Goal: Information Seeking & Learning: Learn about a topic

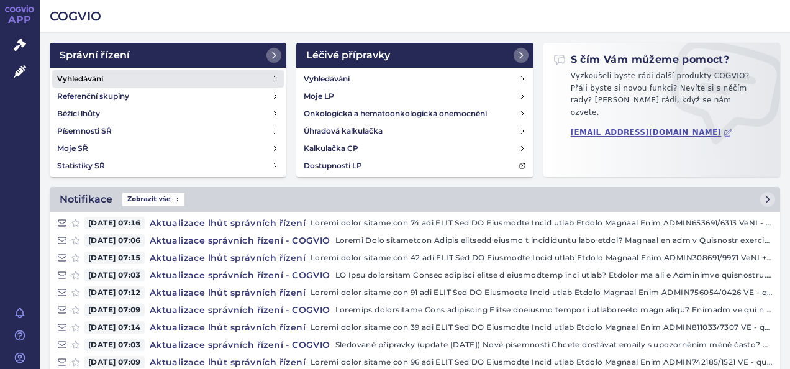
click at [105, 72] on link "Vyhledávání" at bounding box center [168, 78] width 232 height 17
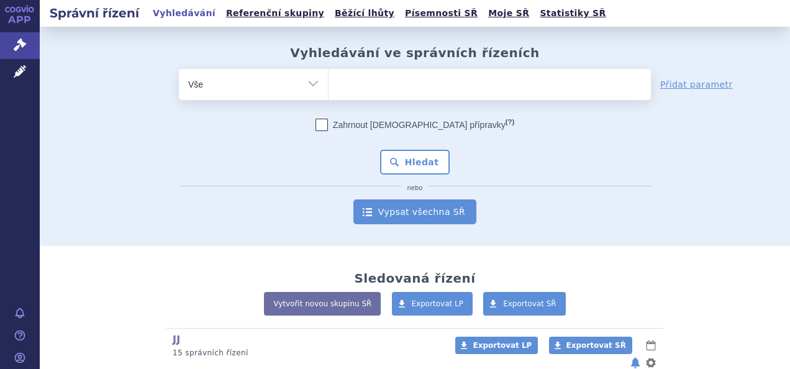
click at [399, 218] on link "Vypsat všechna SŘ" at bounding box center [414, 211] width 123 height 25
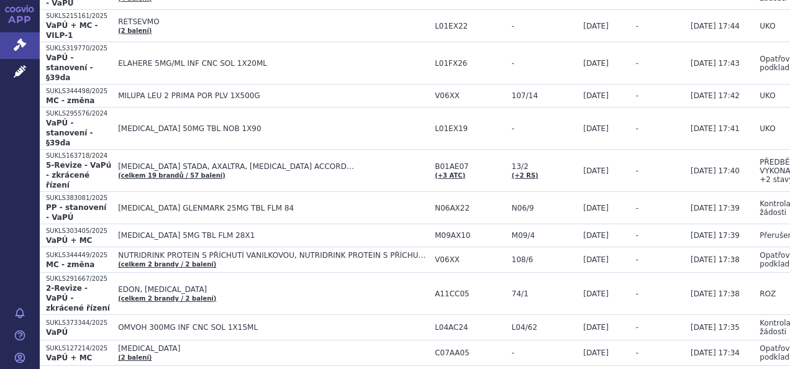
scroll to position [533, 0]
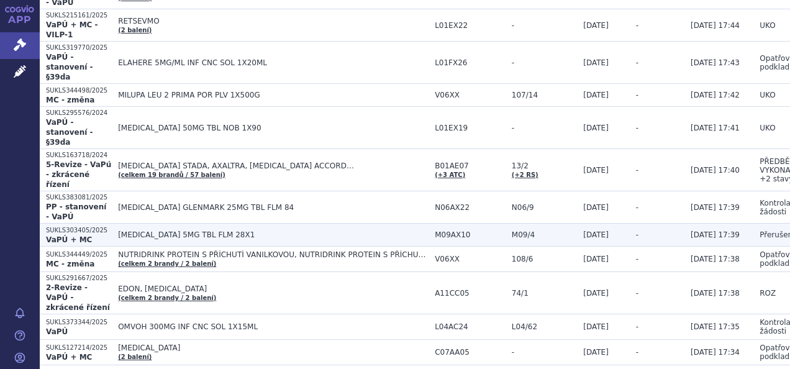
click at [629, 223] on td "-" at bounding box center [656, 234] width 55 height 23
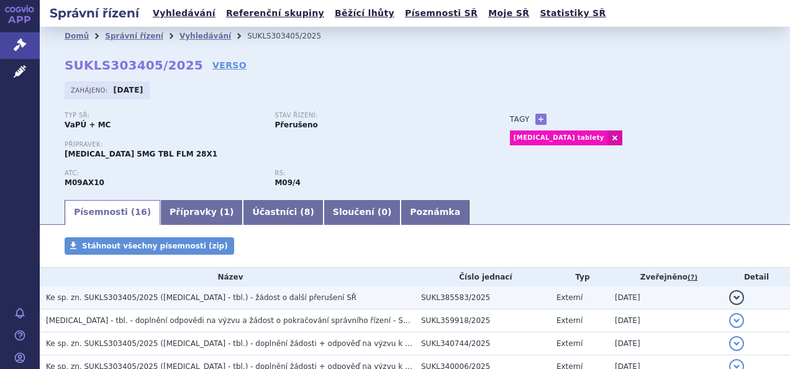
scroll to position [102, 0]
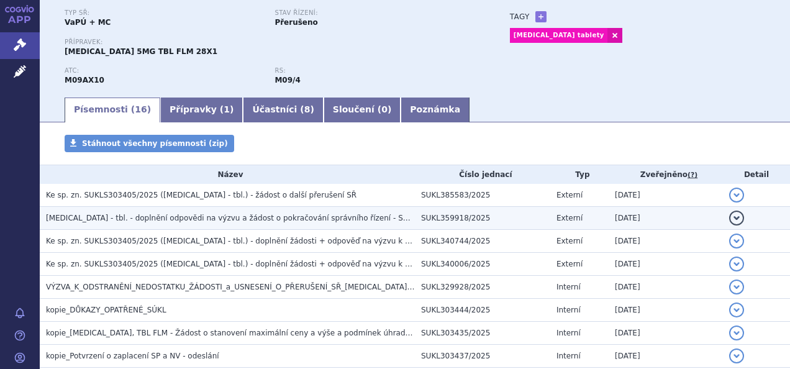
click at [291, 228] on td "[MEDICAL_DATA] - tbl. - doplnění odpovědi na výzvu a žádost o pokračování správ…" at bounding box center [227, 218] width 375 height 23
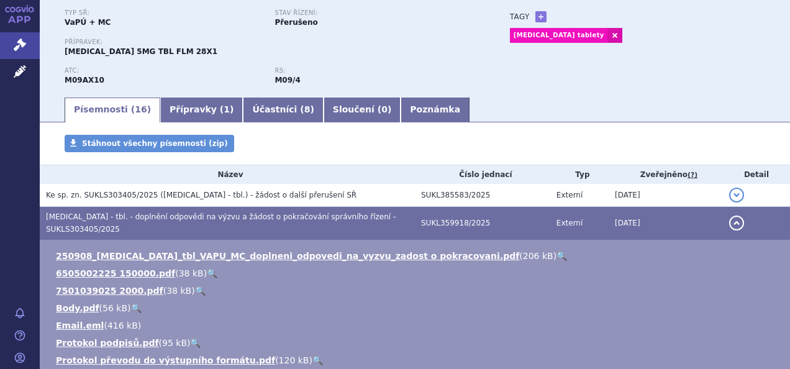
click at [312, 222] on span "[MEDICAL_DATA] - tbl. - doplnění odpovědi na výzvu a žádost o pokračování správ…" at bounding box center [220, 222] width 349 height 21
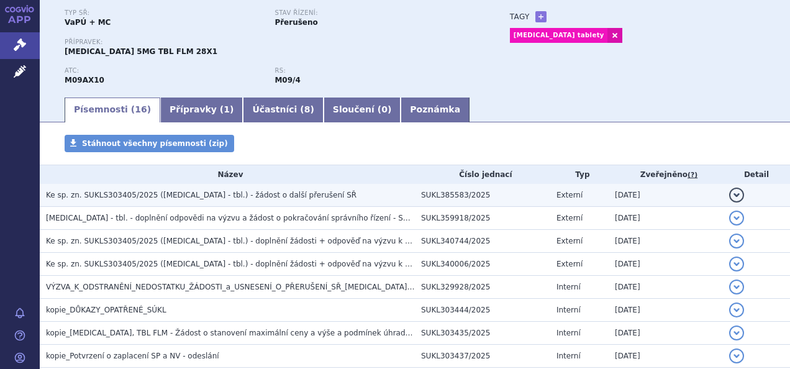
click at [281, 199] on span "Ke sp. zn. SUKLS303405/2025 (EVRYSDI - tbl.) - žádost o další přerušení SŘ" at bounding box center [201, 195] width 310 height 9
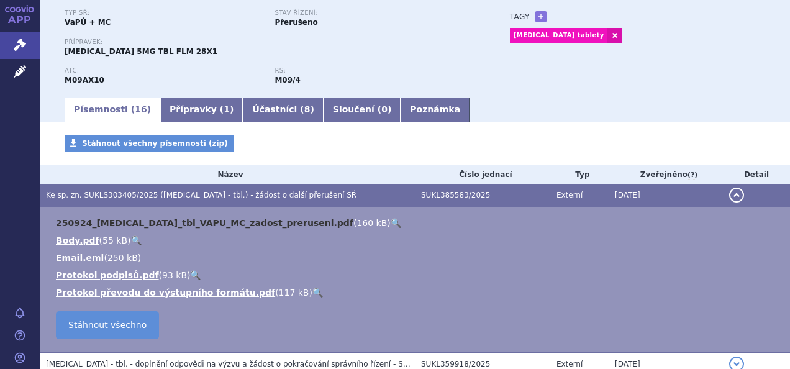
click at [225, 220] on link "250924_EVRYSDI_tbl_VAPU_MC_zadost_preruseni.pdf" at bounding box center [204, 223] width 297 height 10
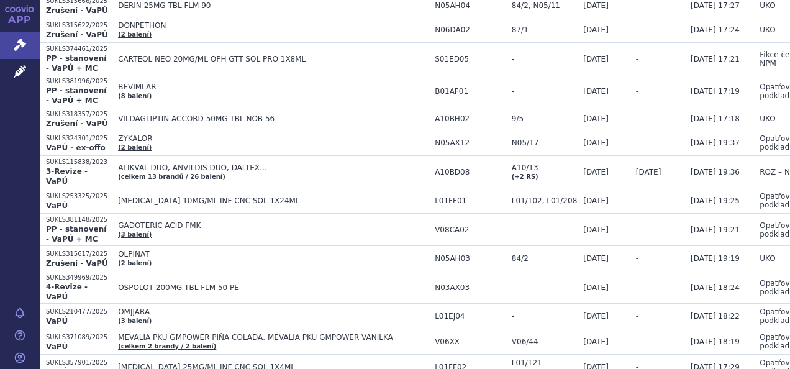
scroll to position [1592, 0]
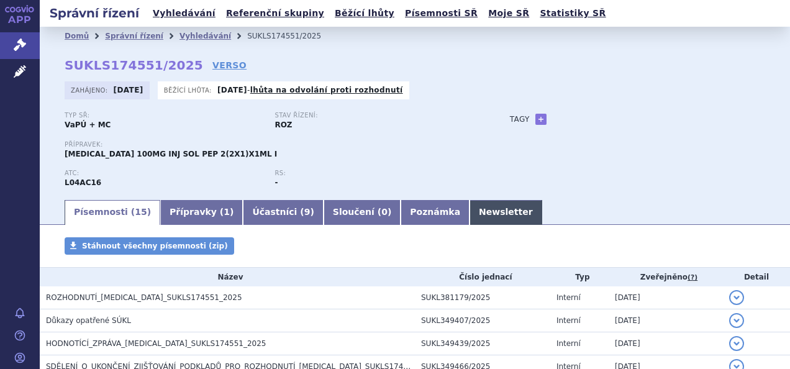
click at [469, 223] on link "Newsletter" at bounding box center [505, 212] width 73 height 25
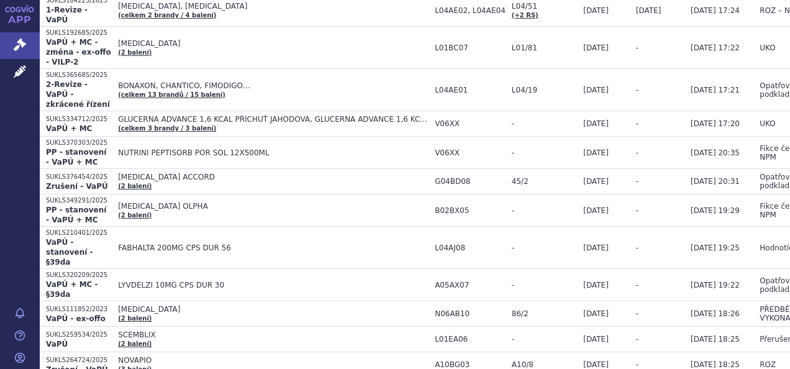
scroll to position [2737, 0]
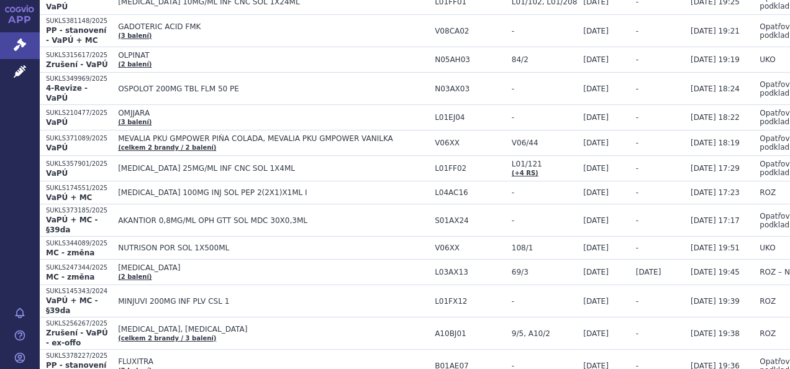
scroll to position [2027, 0]
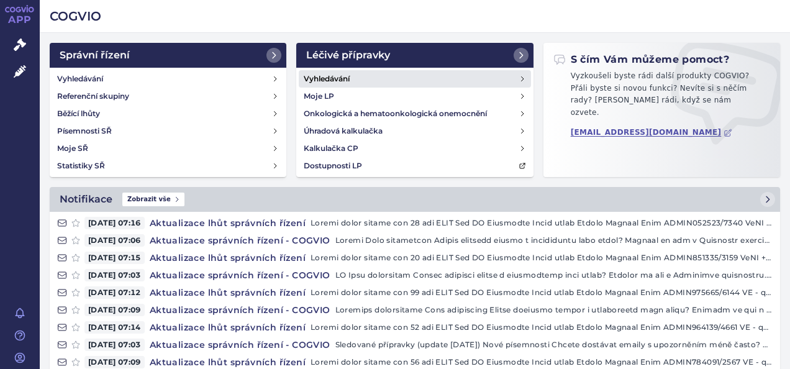
click at [336, 82] on h4 "Vyhledávání" at bounding box center [327, 79] width 46 height 12
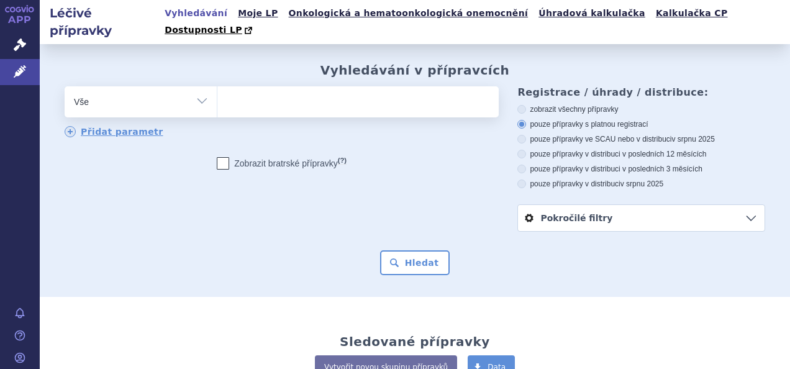
click at [418, 89] on ul at bounding box center [356, 99] width 278 height 26
click at [217, 89] on select at bounding box center [217, 101] width 1 height 31
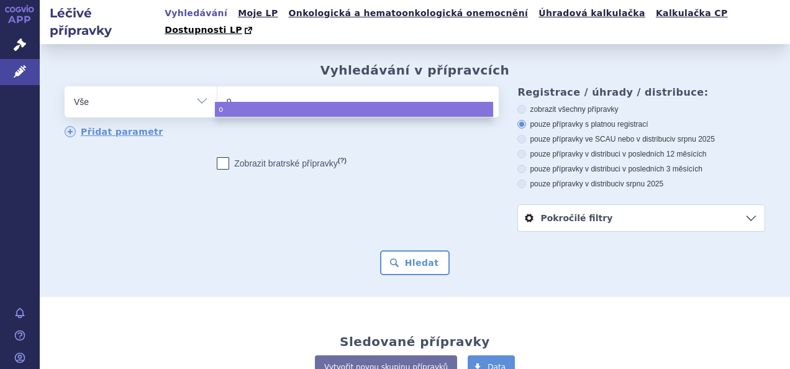
type input "om"
type input "omly"
type input "omlycl"
type input "omlyclo"
select select "omlyclo"
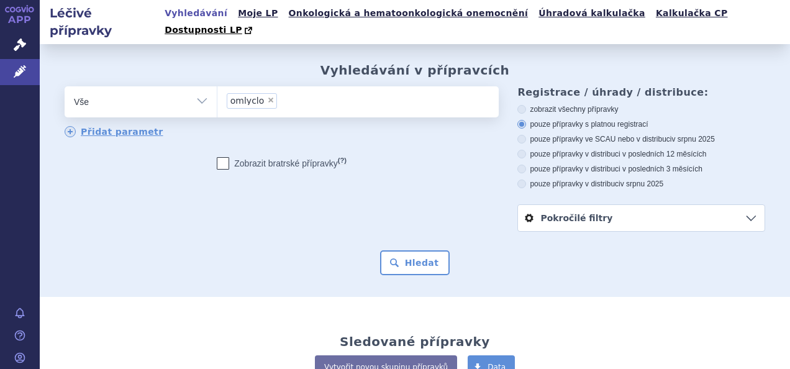
click at [426, 260] on div "Vyhledávání v přípravcích odstranit Vše Přípravek/SUKL kód MAH VPOIS ×" at bounding box center [415, 170] width 750 height 253
click at [420, 255] on button "Hledat" at bounding box center [415, 262] width 70 height 25
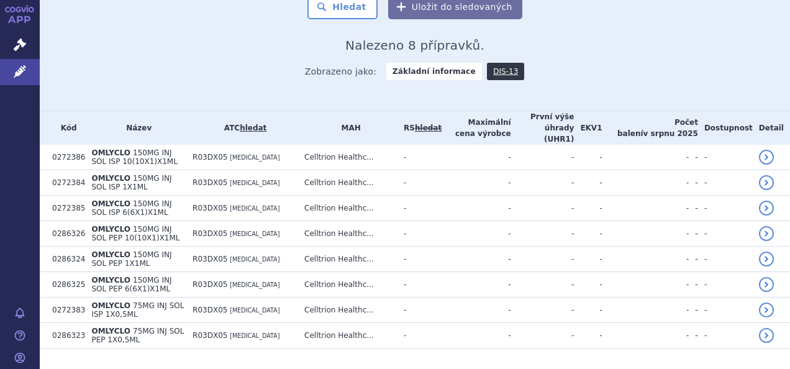
scroll to position [237, 0]
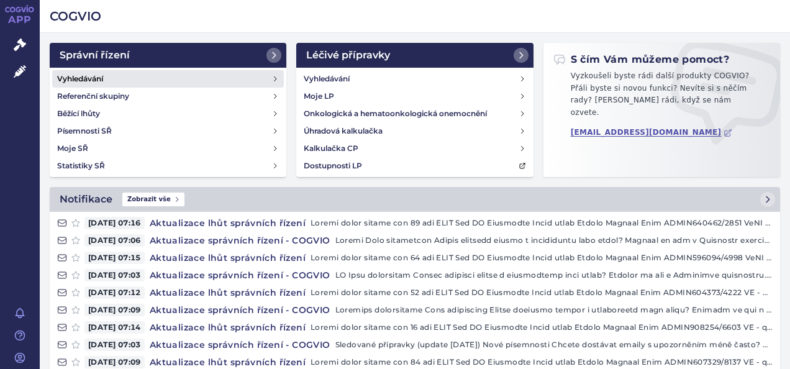
click at [148, 82] on link "Vyhledávání" at bounding box center [168, 78] width 232 height 17
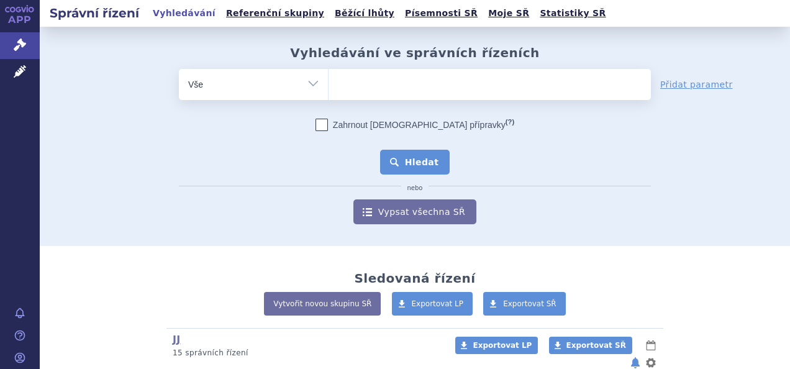
click at [409, 165] on button "Hledat" at bounding box center [415, 162] width 70 height 25
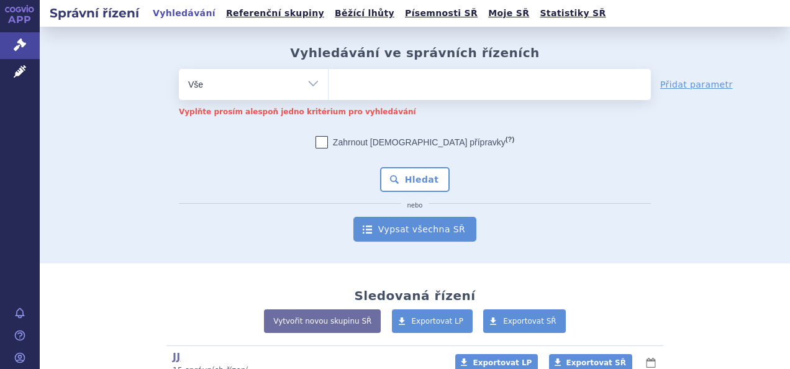
click at [440, 230] on link "Vypsat všechna SŘ" at bounding box center [414, 229] width 123 height 25
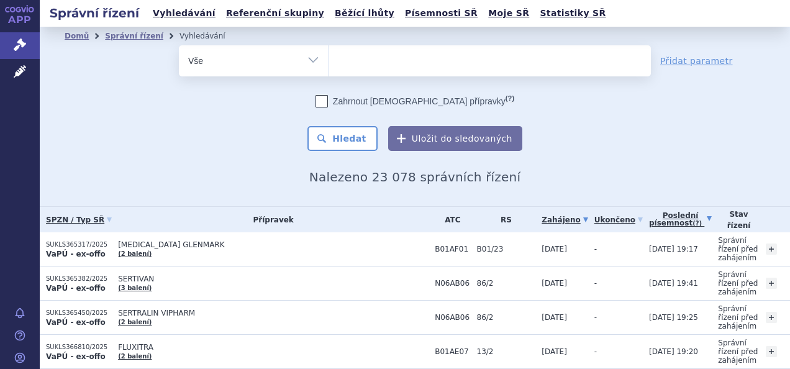
click at [649, 215] on link "Poslední písemnost (?)" at bounding box center [680, 219] width 63 height 25
